Goal: Task Accomplishment & Management: Manage account settings

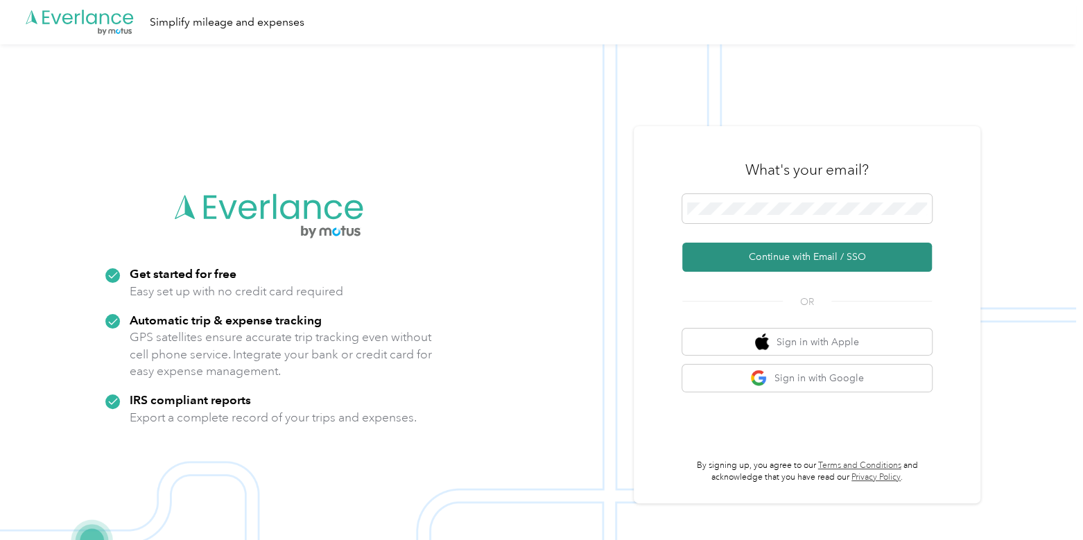
click at [811, 258] on button "Continue with Email / SSO" at bounding box center [807, 257] width 250 height 29
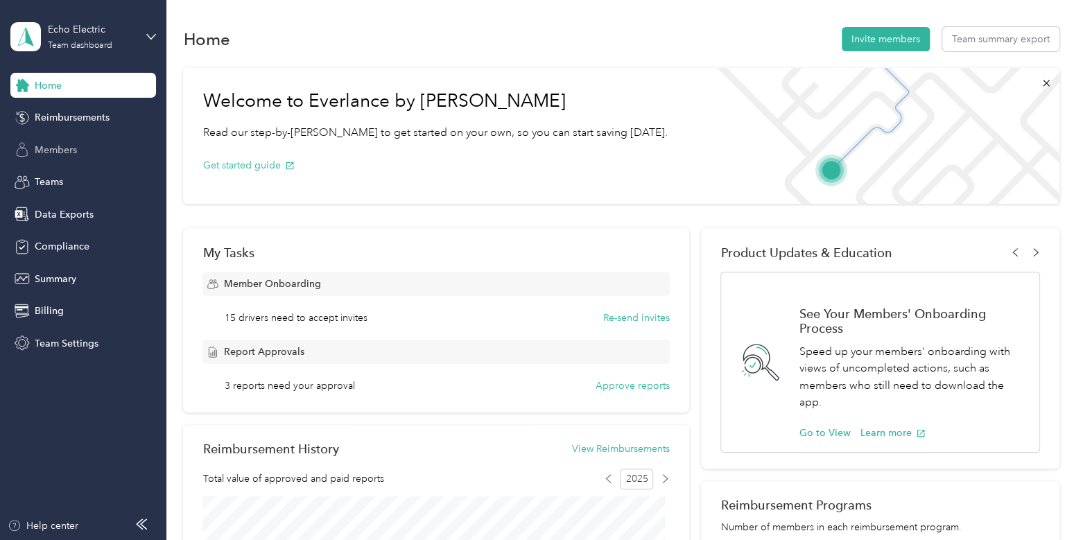
click at [40, 146] on span "Members" at bounding box center [56, 150] width 42 height 15
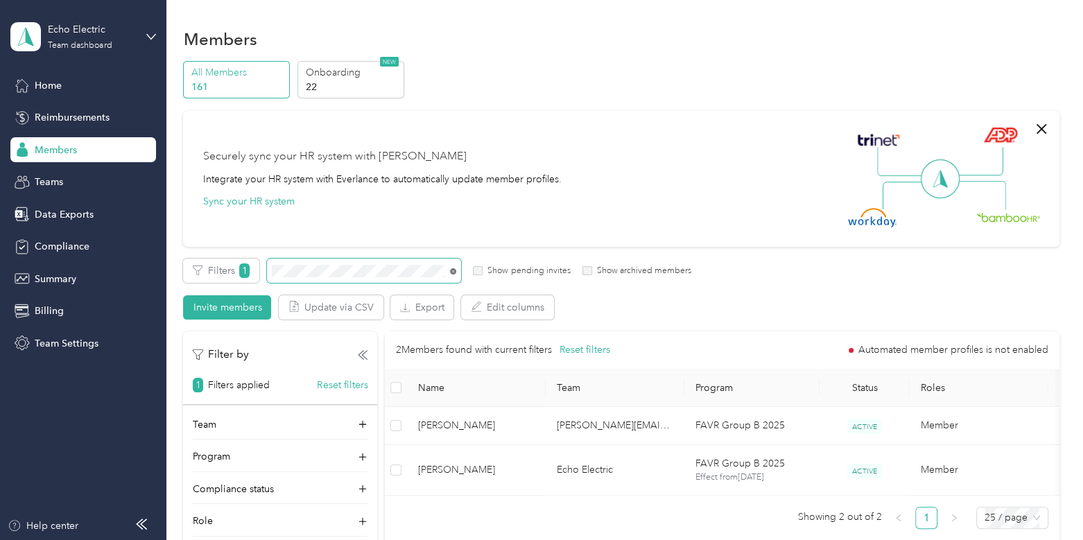
click at [453, 270] on icon at bounding box center [453, 271] width 6 height 6
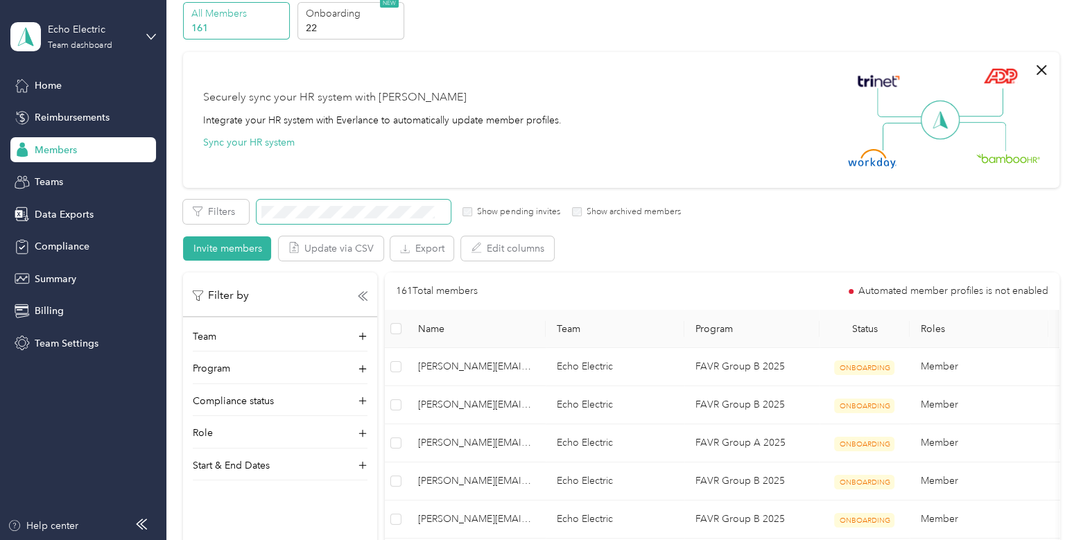
scroll to position [60, 0]
click at [298, 363] on div "Program" at bounding box center [280, 371] width 175 height 22
click at [277, 339] on span "FAVR Group B 2025 (FAVR)" at bounding box center [263, 344] width 121 height 12
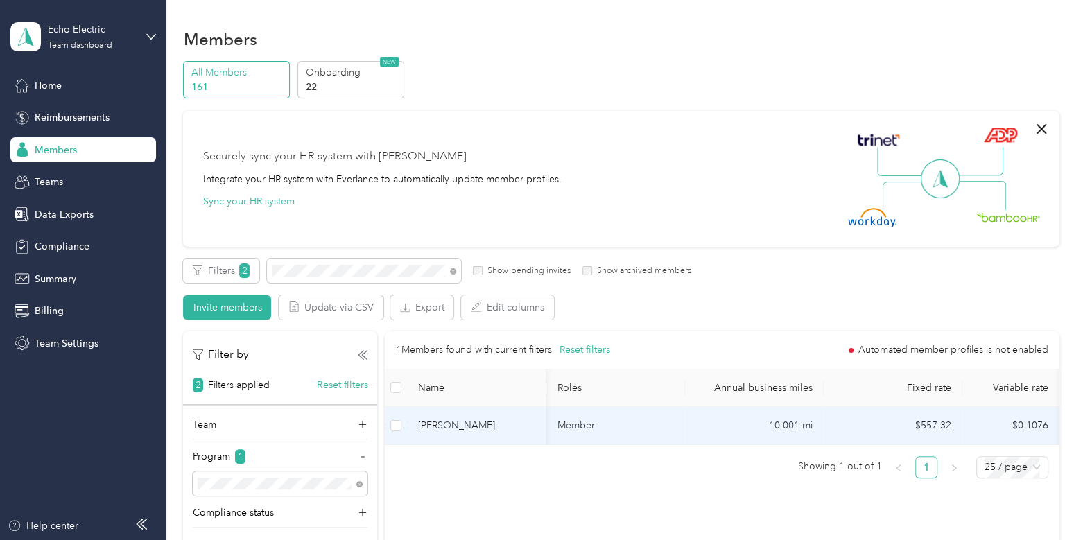
click at [510, 414] on td "[PERSON_NAME]" at bounding box center [476, 426] width 139 height 38
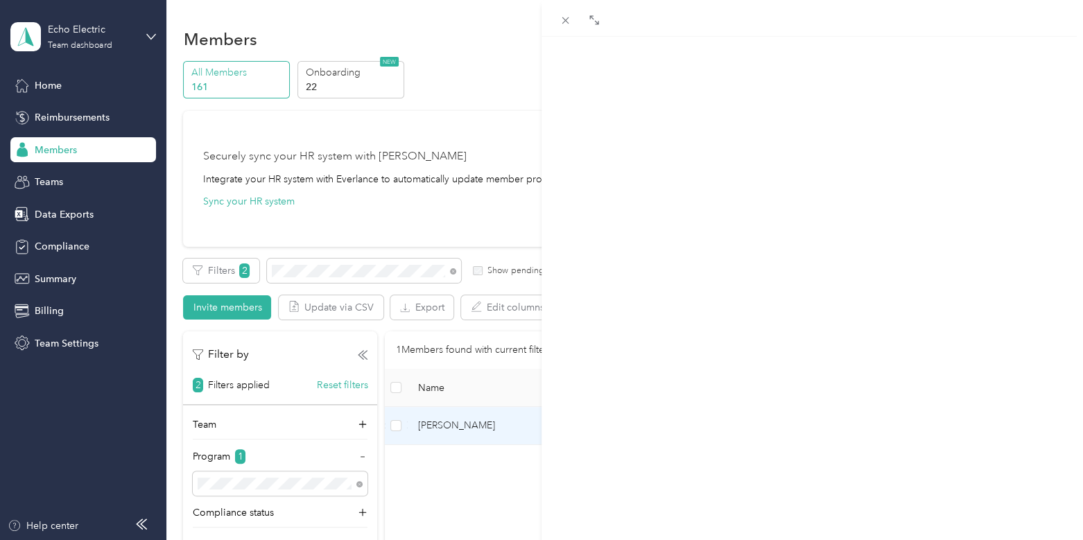
click at [745, 95] on span "Member info" at bounding box center [742, 91] width 65 height 13
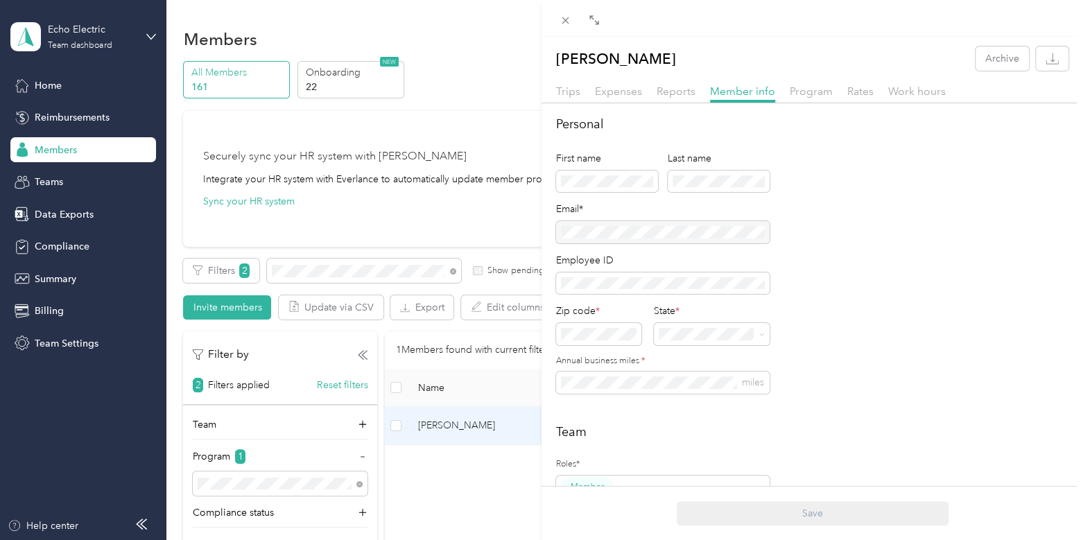
click at [727, 225] on div at bounding box center [663, 232] width 214 height 22
click at [850, 94] on span "Rates" at bounding box center [860, 91] width 26 height 13
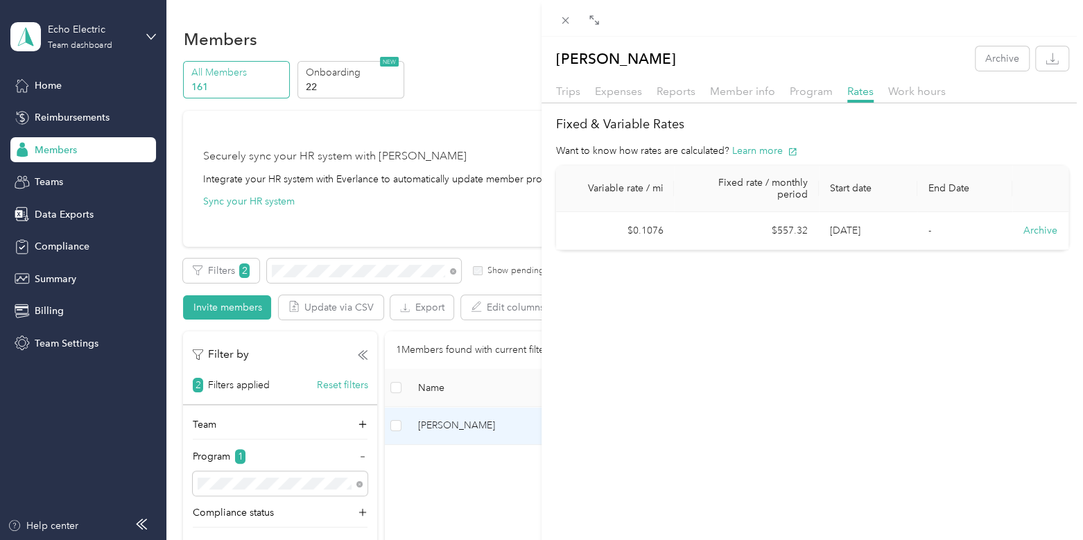
click at [128, 31] on div "[PERSON_NAME] Archive Trips Expenses Reports Member info Program Rates Work hou…" at bounding box center [541, 270] width 1083 height 540
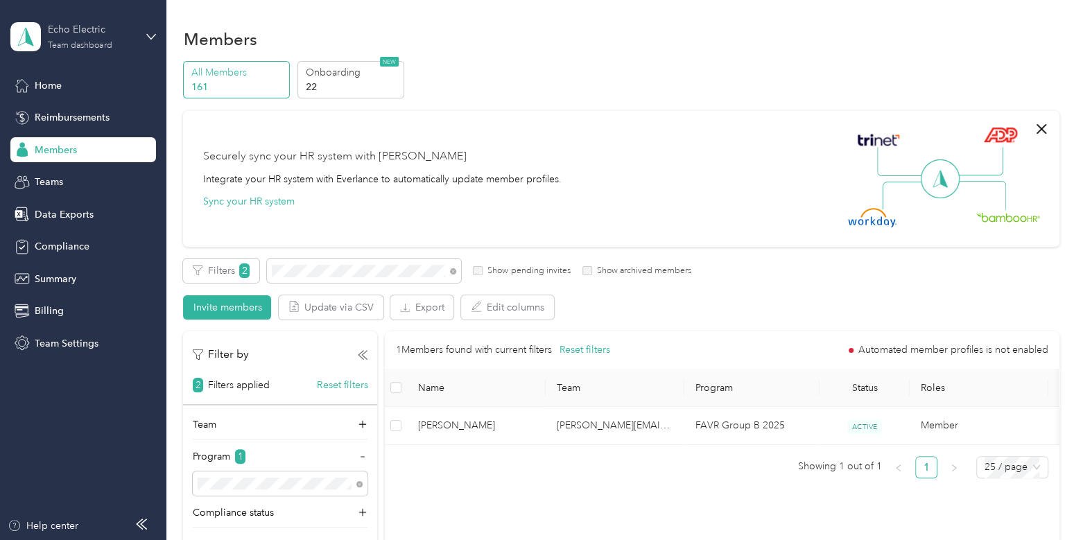
click at [84, 43] on div "Team dashboard" at bounding box center [80, 46] width 64 height 8
click at [107, 174] on div "Log out" at bounding box center [156, 177] width 272 height 24
